Goal: Task Accomplishment & Management: Manage account settings

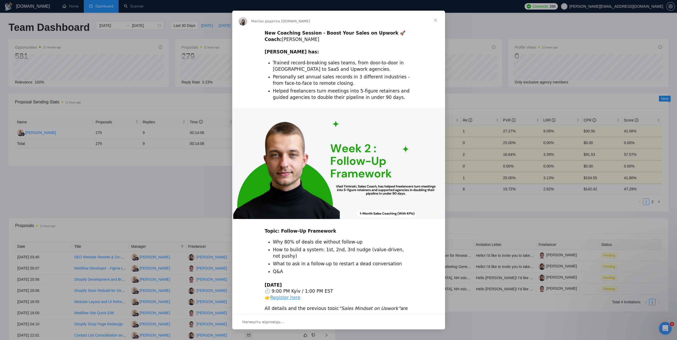
click at [433, 21] on span "Закрити" at bounding box center [435, 20] width 19 height 19
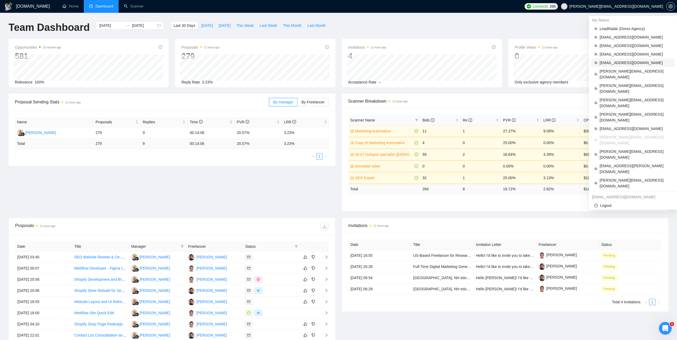
click at [612, 63] on span "[EMAIL_ADDRESS][DOMAIN_NAME]" at bounding box center [636, 63] width 72 height 6
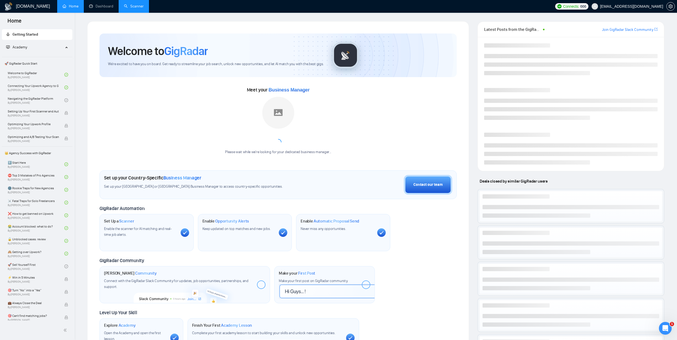
click at [135, 9] on link "Scanner" at bounding box center [134, 6] width 20 height 5
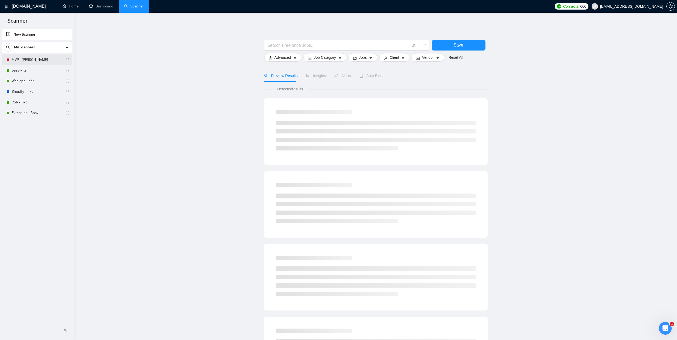
click at [34, 62] on link "MVP - [PERSON_NAME]" at bounding box center [37, 60] width 51 height 11
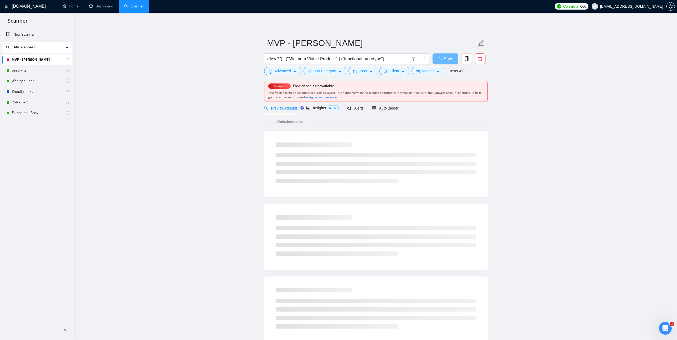
click at [523, 111] on main "MVP - Kar ("MVP") | ("Minimum Viable Product") | ("functional prototype") Save …" at bounding box center [376, 255] width 586 height 468
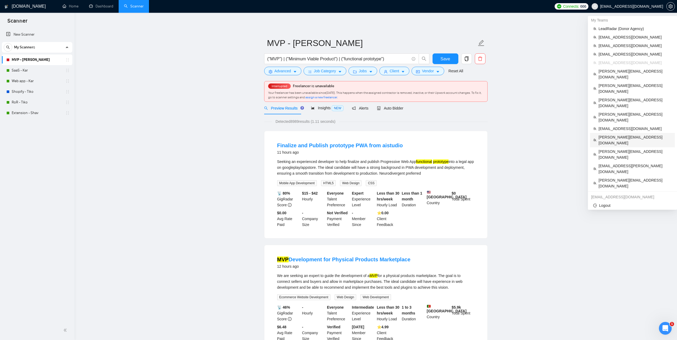
click at [622, 134] on span "[PERSON_NAME][EMAIL_ADDRESS][DOMAIN_NAME]" at bounding box center [635, 140] width 73 height 12
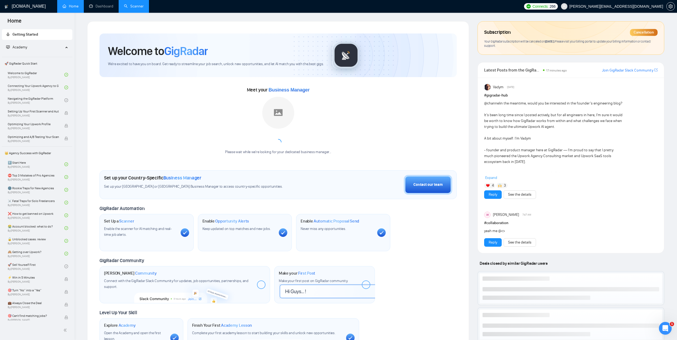
click at [130, 9] on link "Scanner" at bounding box center [134, 6] width 20 height 5
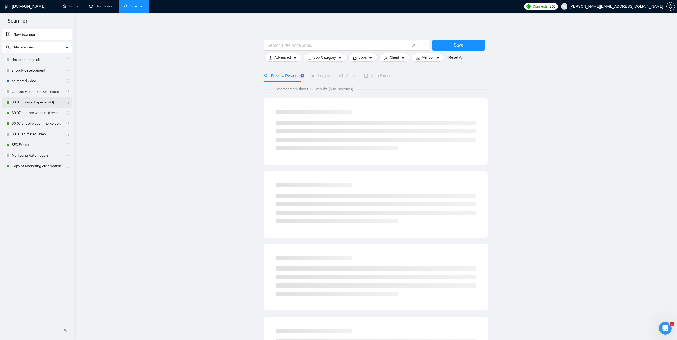
click at [31, 104] on link "30.07 hubspot specialist ([DEMOGRAPHIC_DATA] - not for residents)" at bounding box center [37, 102] width 51 height 11
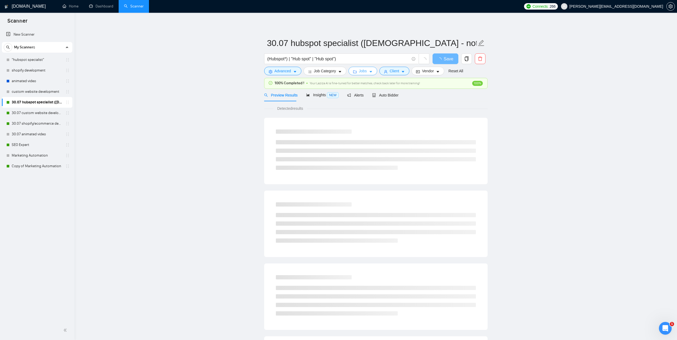
click at [363, 72] on span "Jobs" at bounding box center [363, 71] width 8 height 6
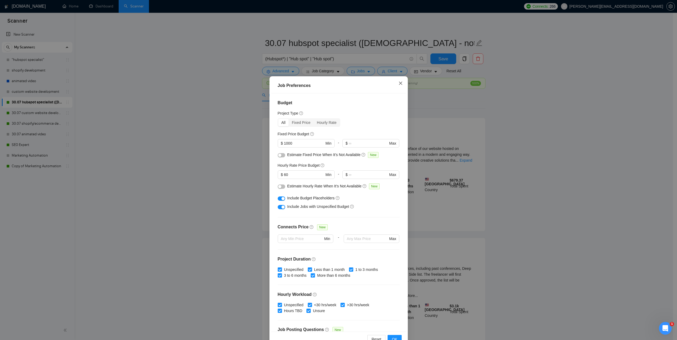
click at [395, 84] on span "Close" at bounding box center [401, 83] width 14 height 14
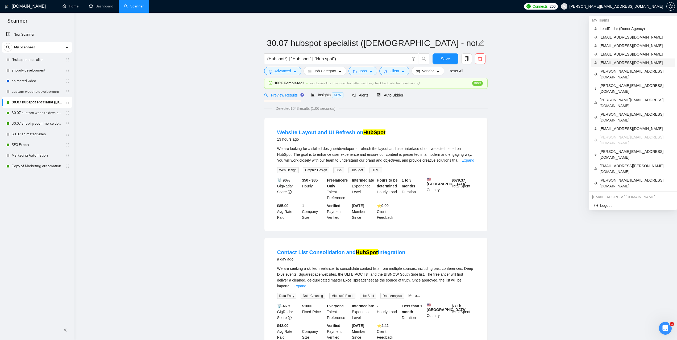
click at [617, 60] on span "[EMAIL_ADDRESS][DOMAIN_NAME]" at bounding box center [636, 63] width 72 height 6
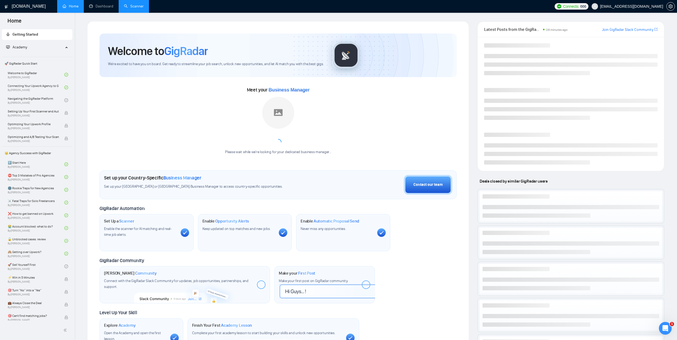
click at [136, 7] on link "Scanner" at bounding box center [134, 6] width 20 height 5
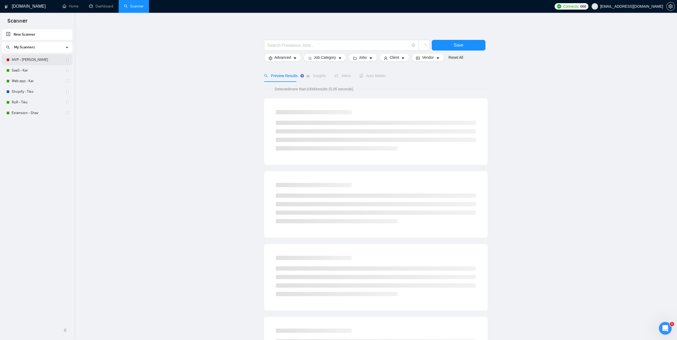
click at [28, 59] on link "MVP - [PERSON_NAME]" at bounding box center [37, 60] width 51 height 11
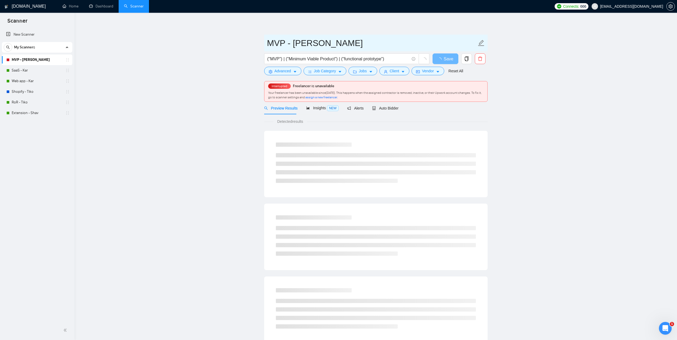
drag, startPoint x: 310, startPoint y: 42, endPoint x: 270, endPoint y: 44, distance: 40.5
click at [270, 44] on input "MVP - [PERSON_NAME]" at bounding box center [372, 42] width 210 height 13
click at [31, 61] on link "MVP - [PERSON_NAME]" at bounding box center [37, 60] width 51 height 11
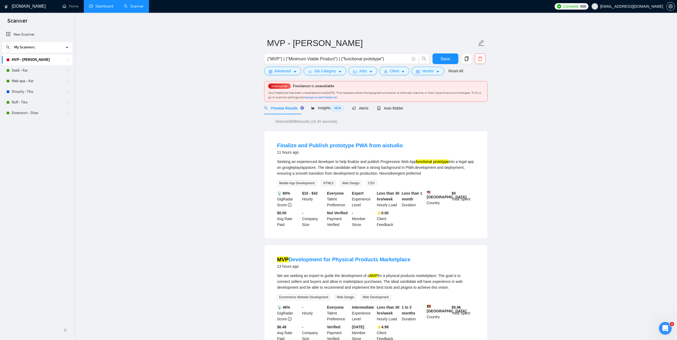
click at [112, 7] on link "Dashboard" at bounding box center [101, 6] width 24 height 5
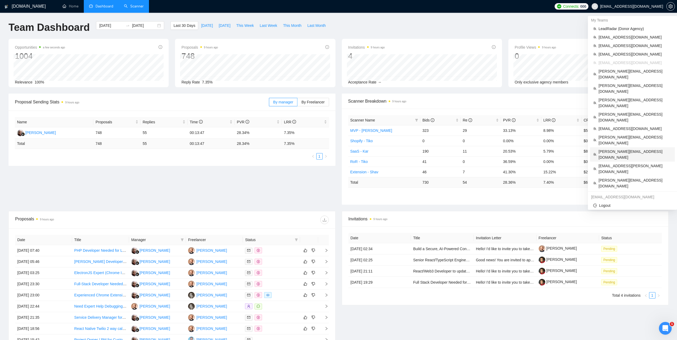
click at [614, 149] on span "[PERSON_NAME][EMAIL_ADDRESS][DOMAIN_NAME]" at bounding box center [635, 155] width 73 height 12
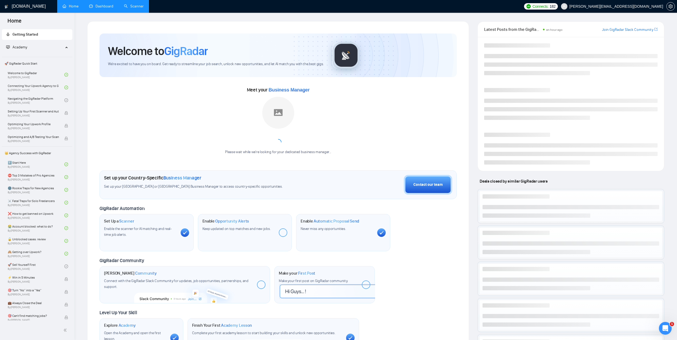
click at [103, 9] on link "Dashboard" at bounding box center [101, 6] width 24 height 5
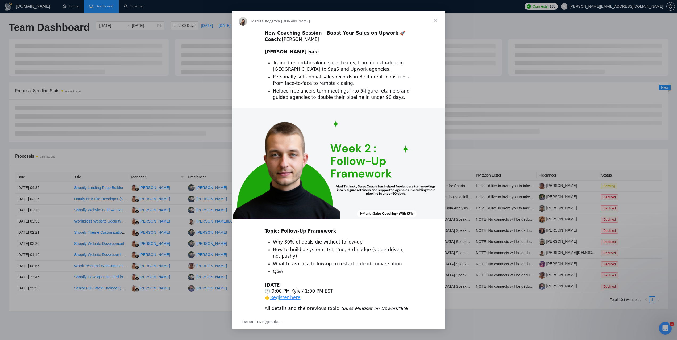
click at [436, 20] on span "Закрити" at bounding box center [435, 20] width 19 height 19
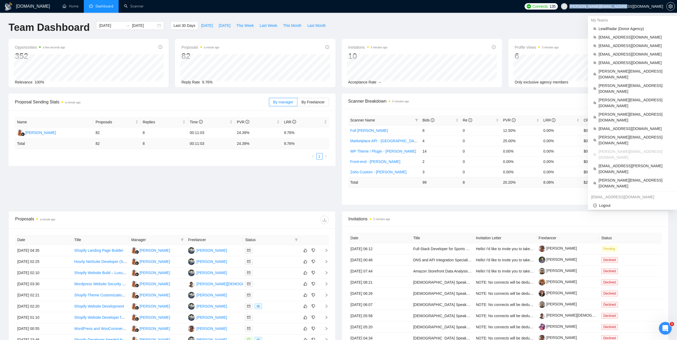
drag, startPoint x: 619, startPoint y: 6, endPoint x: 663, endPoint y: 7, distance: 44.2
click at [663, 7] on span "[PERSON_NAME][EMAIL_ADDRESS][DOMAIN_NAME]" at bounding box center [612, 6] width 109 height 17
copy span "[PERSON_NAME][EMAIL_ADDRESS][DOMAIN_NAME]"
click at [605, 192] on span "josh@verum-1.ca" at bounding box center [635, 195] width 73 height 6
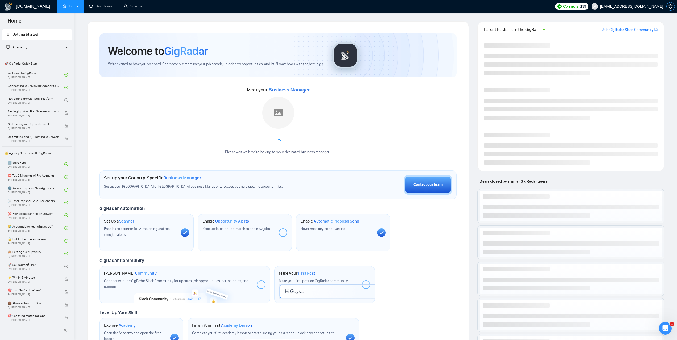
click at [672, 7] on icon "setting" at bounding box center [671, 6] width 4 height 4
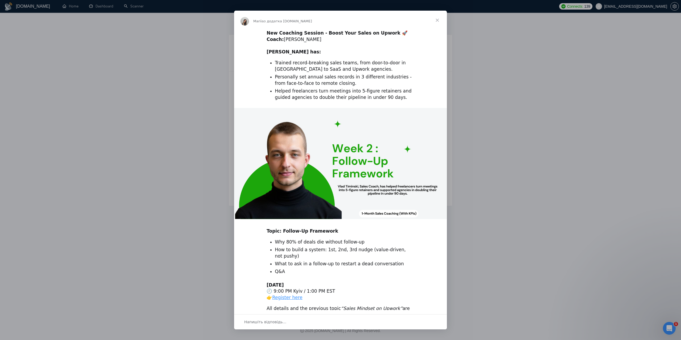
click at [434, 16] on span "Закрити" at bounding box center [437, 20] width 19 height 19
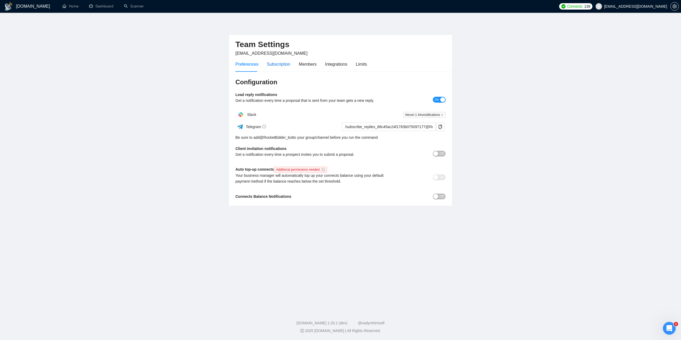
click at [279, 63] on div "Subscription" at bounding box center [278, 64] width 23 height 7
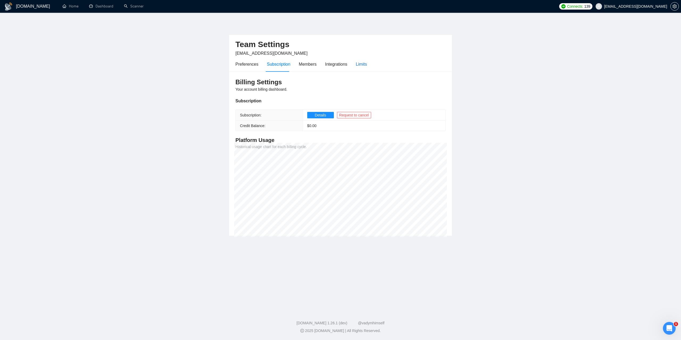
click at [362, 64] on div "Limits" at bounding box center [361, 64] width 11 height 7
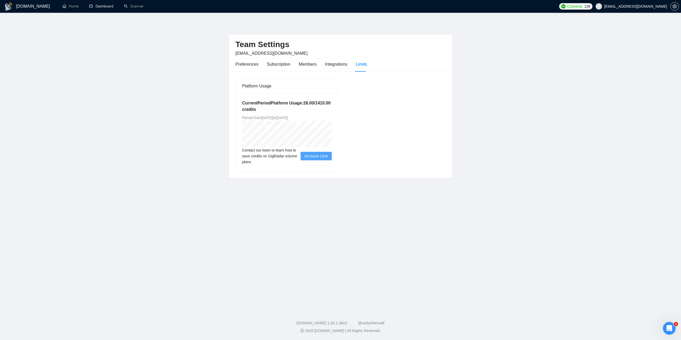
click at [113, 6] on link "Dashboard" at bounding box center [101, 6] width 24 height 5
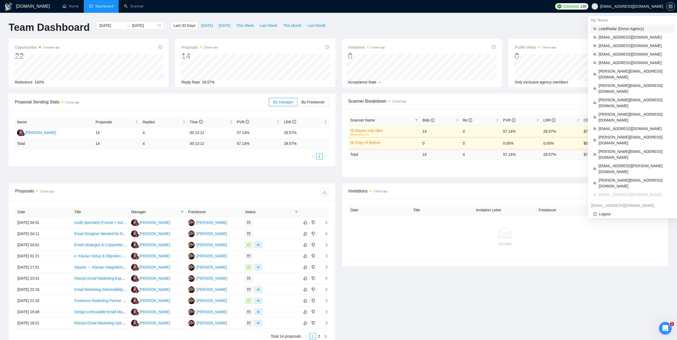
click at [619, 29] on span "LeadRadar (Donor Agency)" at bounding box center [635, 29] width 73 height 6
